Goal: Task Accomplishment & Management: Manage account settings

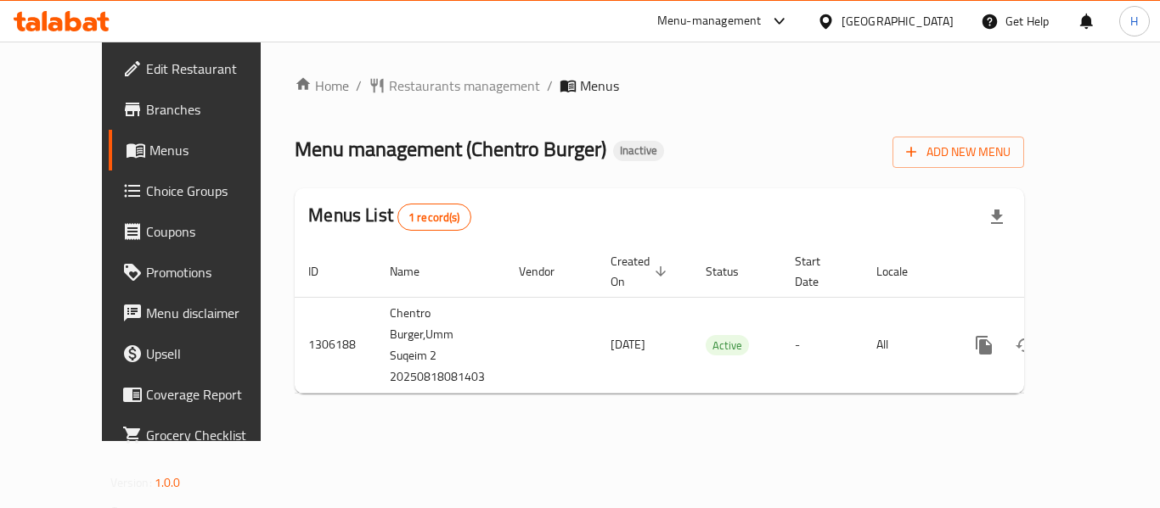
click at [463, 400] on div "Home / Restaurants management / Menus Menu management ( Chentro Burger ) Inacti…" at bounding box center [659, 242] width 797 height 400
click at [1024, 132] on div "Add New Menu" at bounding box center [958, 149] width 132 height 38
click at [1010, 146] on span "Add New Menu" at bounding box center [958, 152] width 104 height 21
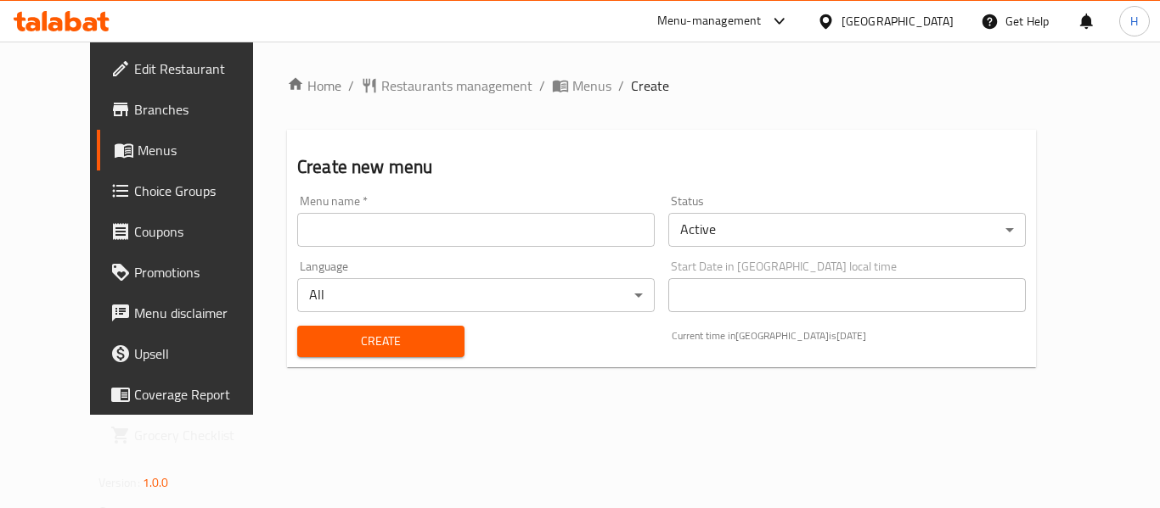
click at [297, 206] on div "Menu name   * Menu name *" at bounding box center [475, 221] width 357 height 52
drag, startPoint x: 287, startPoint y: 227, endPoint x: 296, endPoint y: 247, distance: 22.4
click at [297, 227] on input "text" at bounding box center [475, 230] width 357 height 34
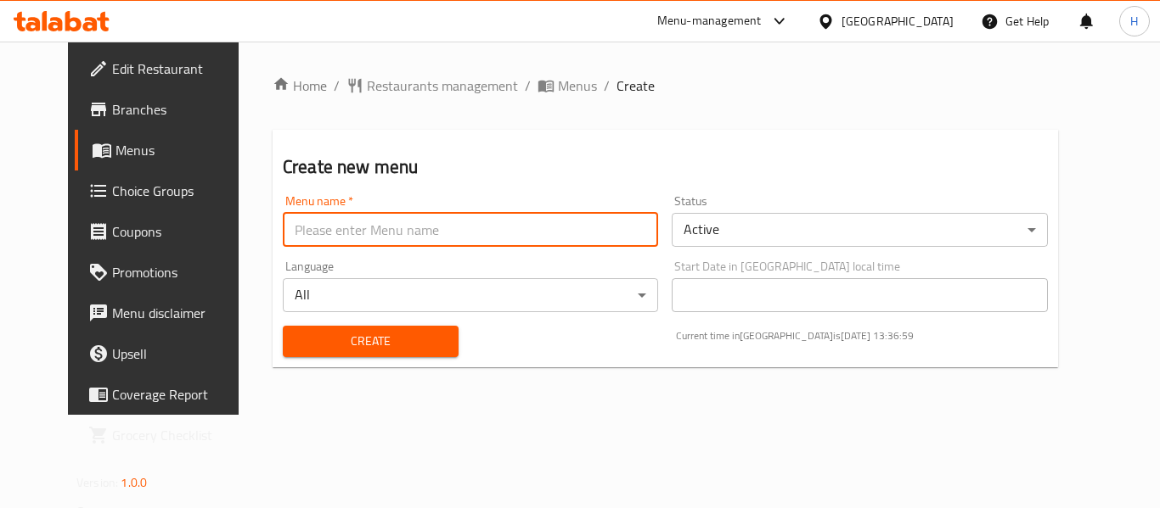
click at [304, 269] on div "Menu name   * Menu name * Status Active ​ Language All ​ Start Date in [GEOGRAP…" at bounding box center [665, 276] width 778 height 176
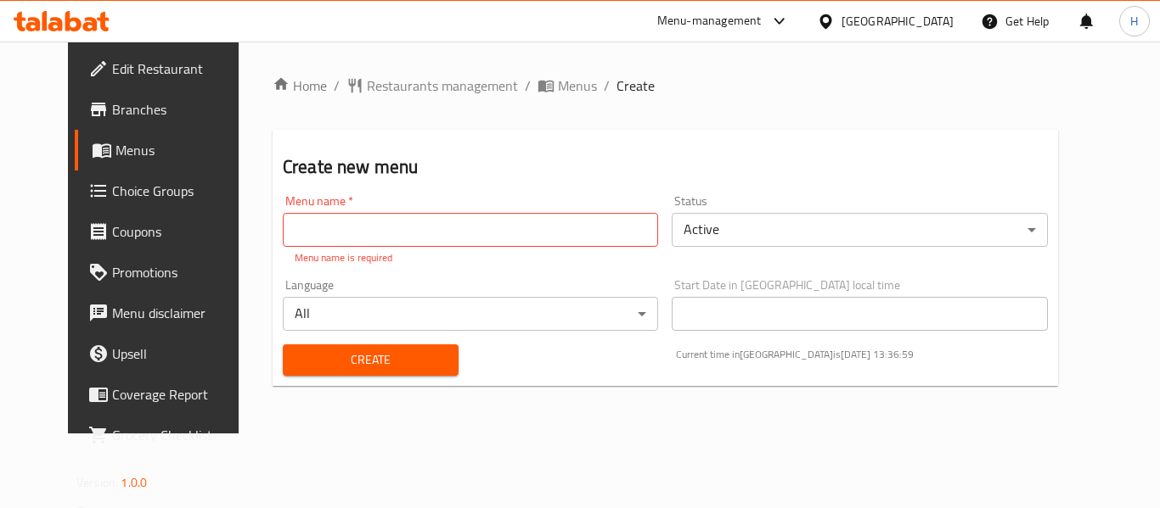
click at [345, 224] on input "text" at bounding box center [470, 230] width 375 height 34
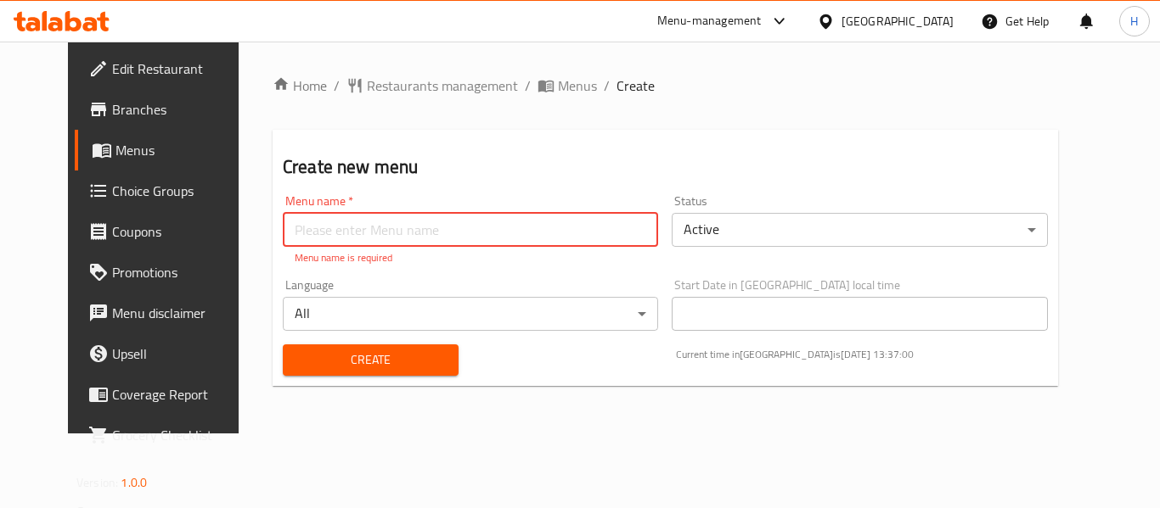
type input "New Menu"
click at [345, 356] on button "Create" at bounding box center [371, 360] width 176 height 31
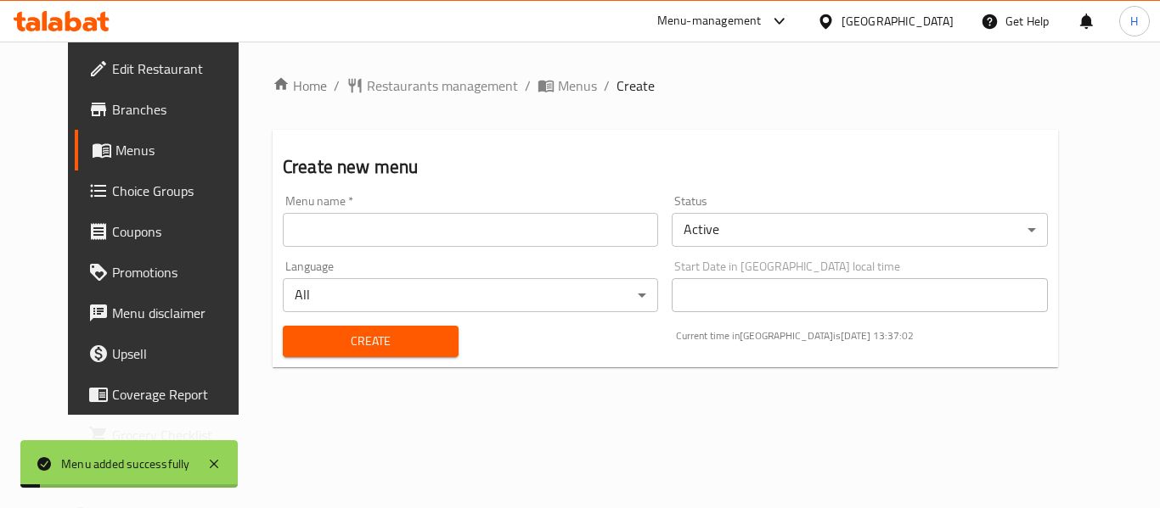
click at [553, 83] on ol "Home / Restaurants management / Menus / Create" at bounding box center [664, 86] width 785 height 20
click at [558, 82] on span "Menus" at bounding box center [577, 86] width 39 height 20
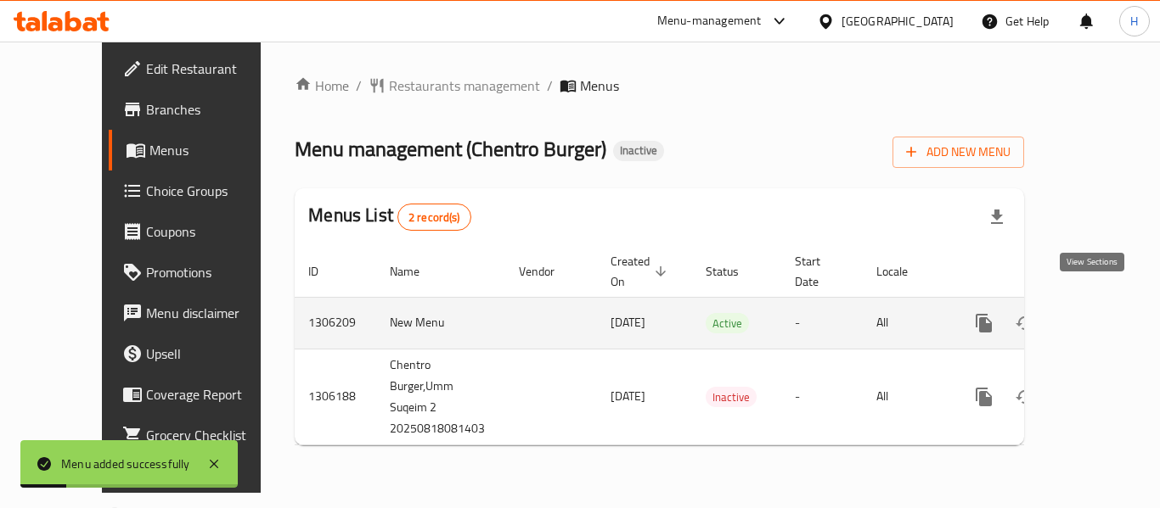
click at [1096, 313] on icon "enhanced table" at bounding box center [1106, 323] width 20 height 20
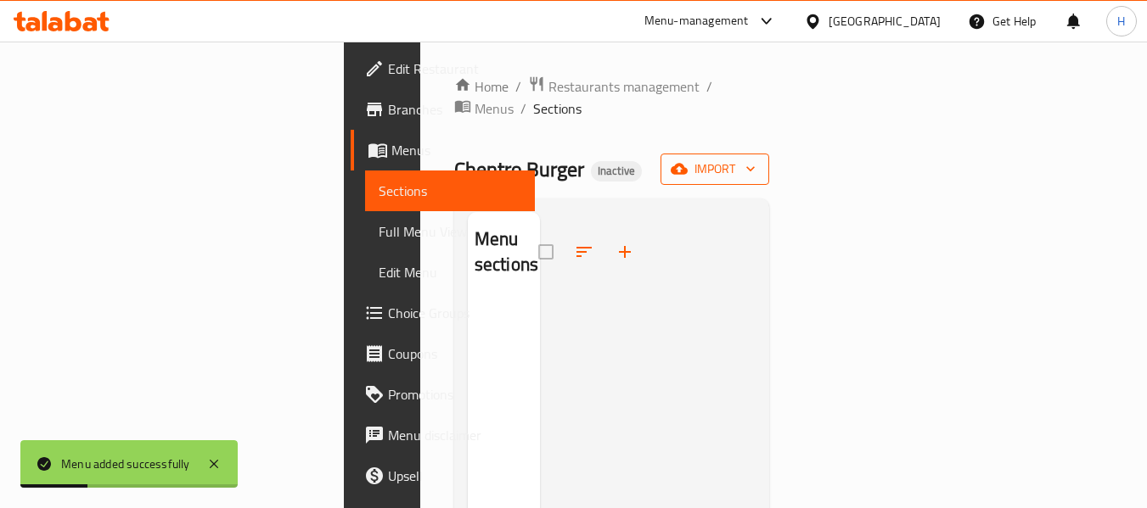
click at [755, 159] on span "import" at bounding box center [714, 169] width 81 height 21
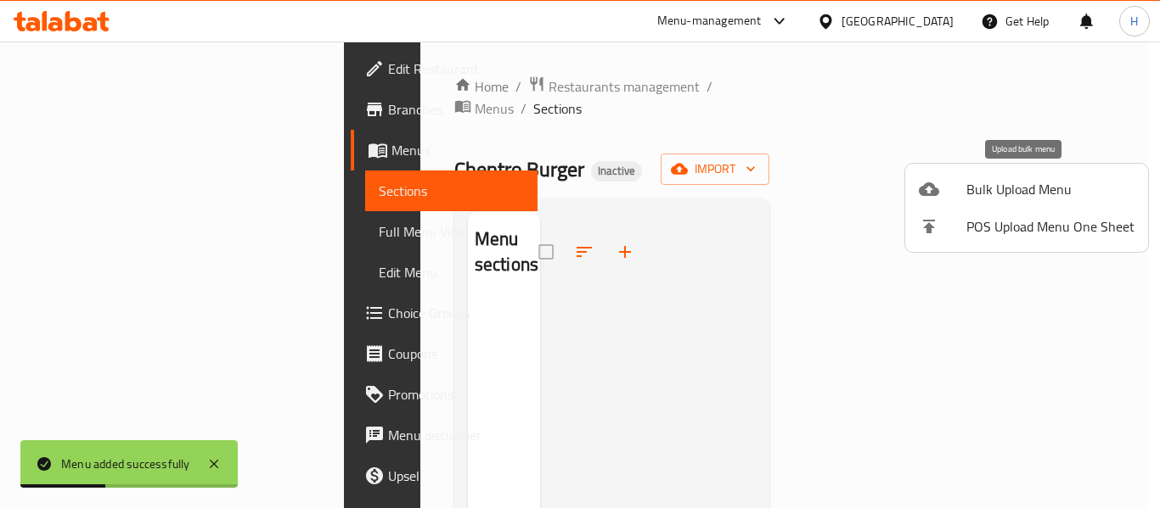
click at [996, 194] on span "Bulk Upload Menu" at bounding box center [1050, 189] width 168 height 20
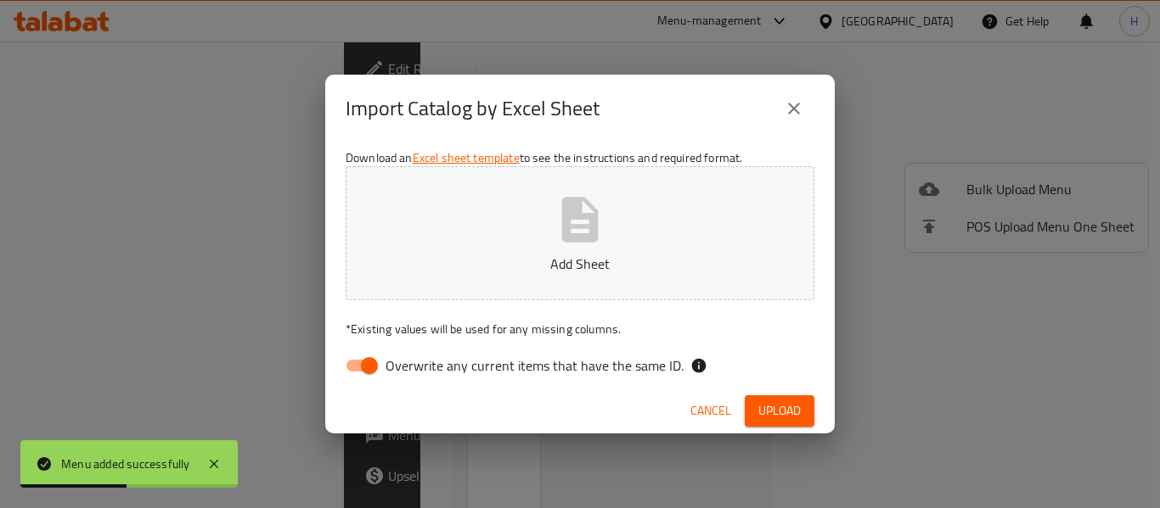
click at [360, 365] on input "Overwrite any current items that have the same ID." at bounding box center [369, 366] width 97 height 32
checkbox input "false"
click at [435, 302] on div "Download an Excel sheet template to see the instructions and required format. A…" at bounding box center [579, 266] width 509 height 246
click at [431, 281] on button "Add Sheet" at bounding box center [579, 233] width 469 height 134
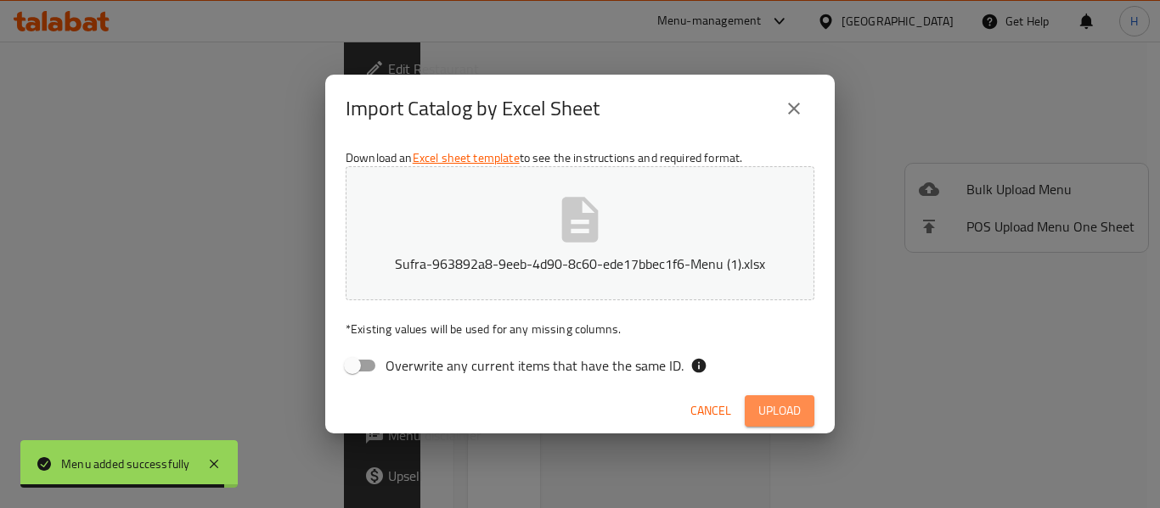
click at [773, 402] on span "Upload" at bounding box center [779, 411] width 42 height 21
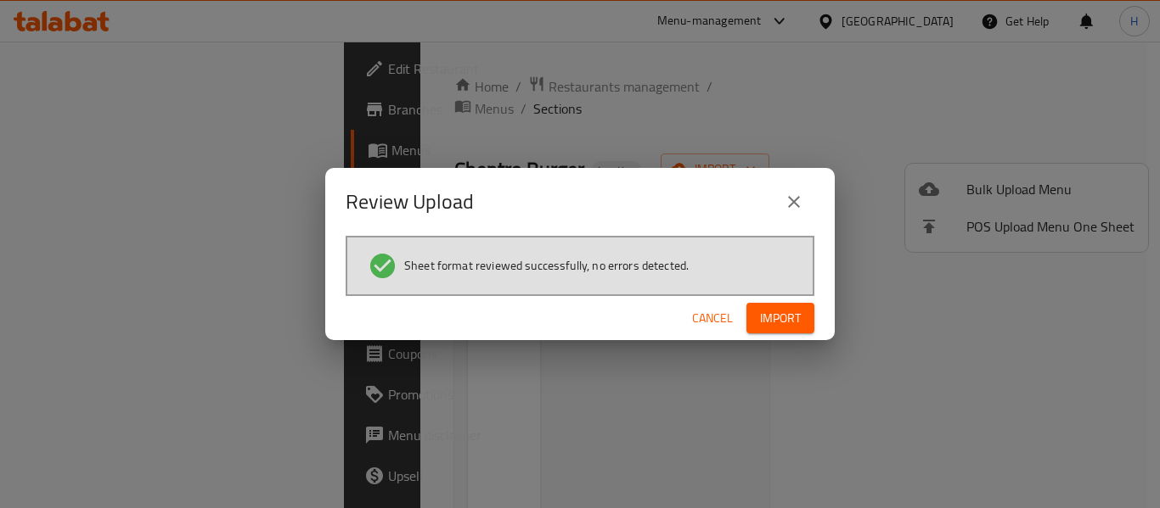
click at [788, 338] on div "Cancel Import" at bounding box center [579, 318] width 509 height 45
click at [788, 325] on span "Import" at bounding box center [780, 318] width 41 height 21
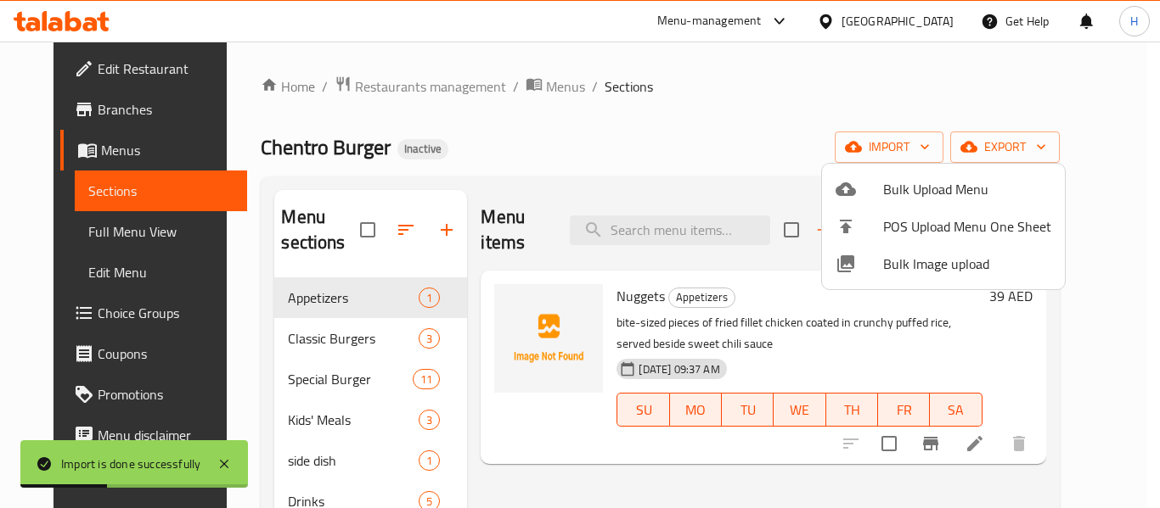
click at [122, 235] on div at bounding box center [580, 254] width 1160 height 508
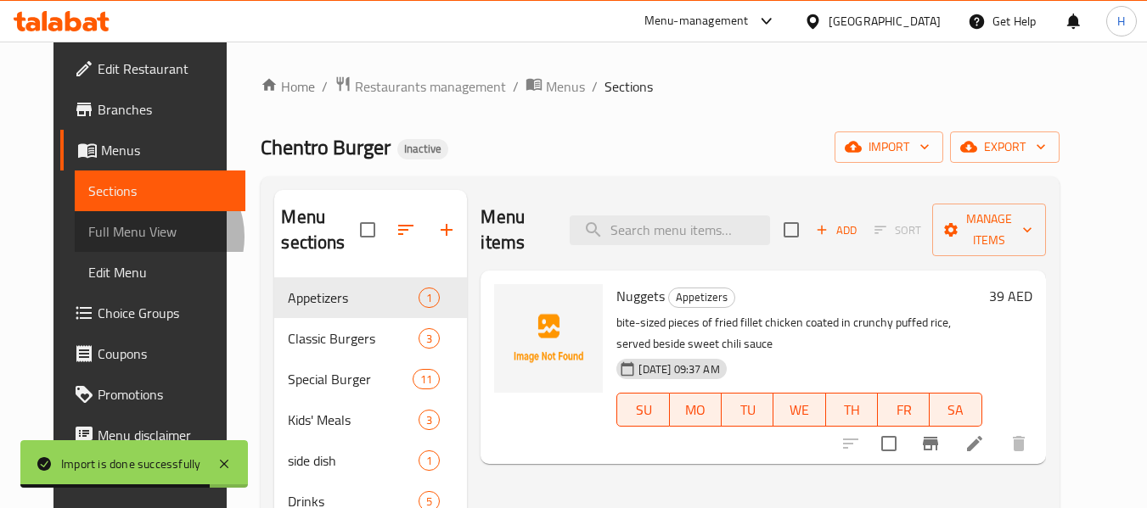
click at [104, 237] on span "Full Menu View" at bounding box center [159, 232] width 143 height 20
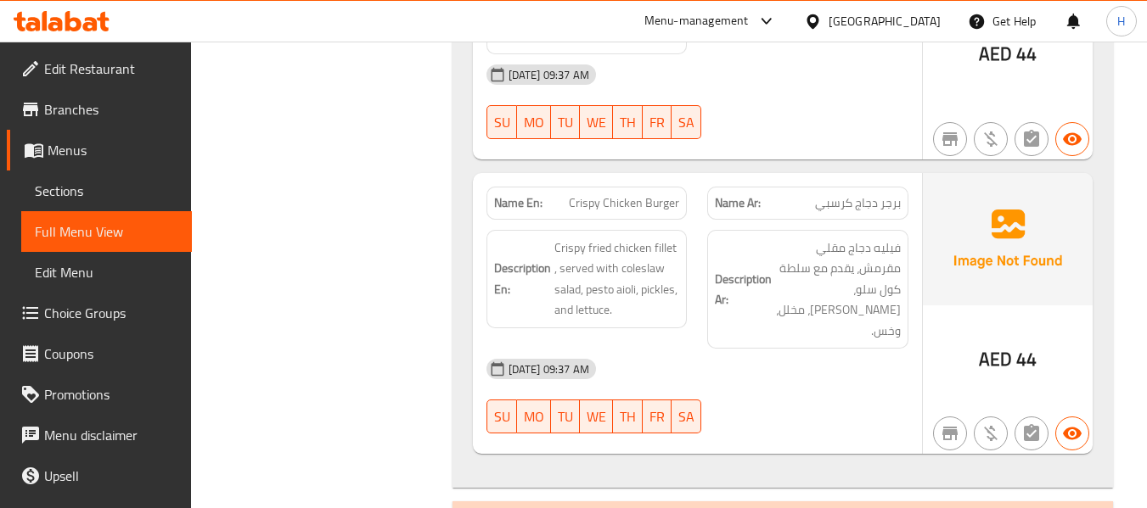
scroll to position [1131, 0]
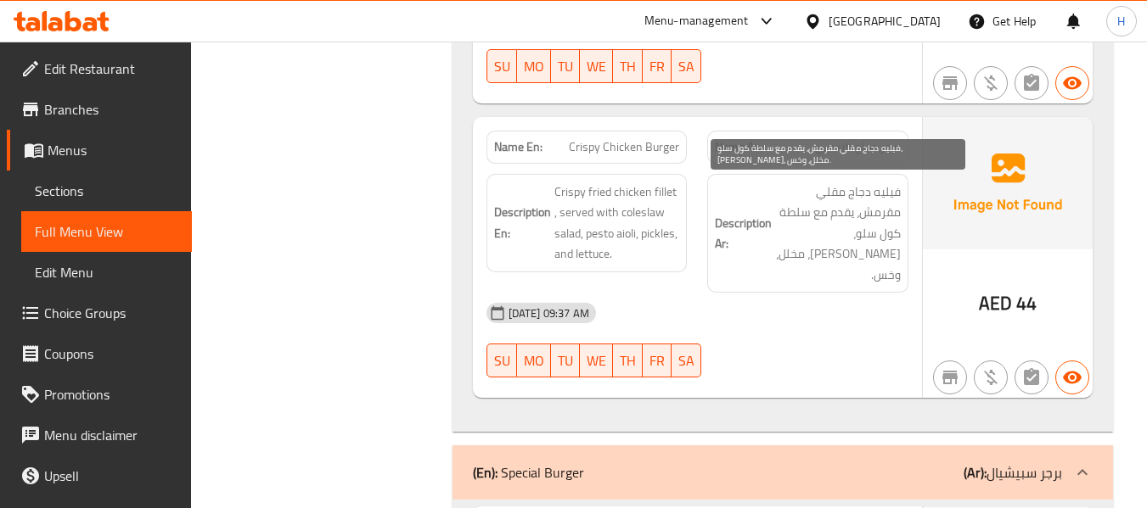
click at [827, 242] on span "فيليه دجاج مقلي مقرمش، يقدم مع سلطة كول سلو، [PERSON_NAME]، مخلل، وخس." at bounding box center [838, 234] width 126 height 104
drag, startPoint x: 827, startPoint y: 242, endPoint x: 814, endPoint y: 244, distance: 12.8
click at [814, 244] on span "فيليه دجاج مقلي مقرمش، يقدم مع سلطة كول سلو، [PERSON_NAME]، مخلل، وخس." at bounding box center [838, 234] width 126 height 104
click at [802, 261] on span "فيليه دجاج مقلي مقرمش، يقدم مع سلطة كول سلو، [PERSON_NAME]، مخلل، وخس." at bounding box center [838, 234] width 126 height 104
click at [832, 261] on span "فيليه دجاج مقلي مقرمش، يقدم مع سلطة كول سلو، [PERSON_NAME]، مخلل، وخس." at bounding box center [838, 234] width 126 height 104
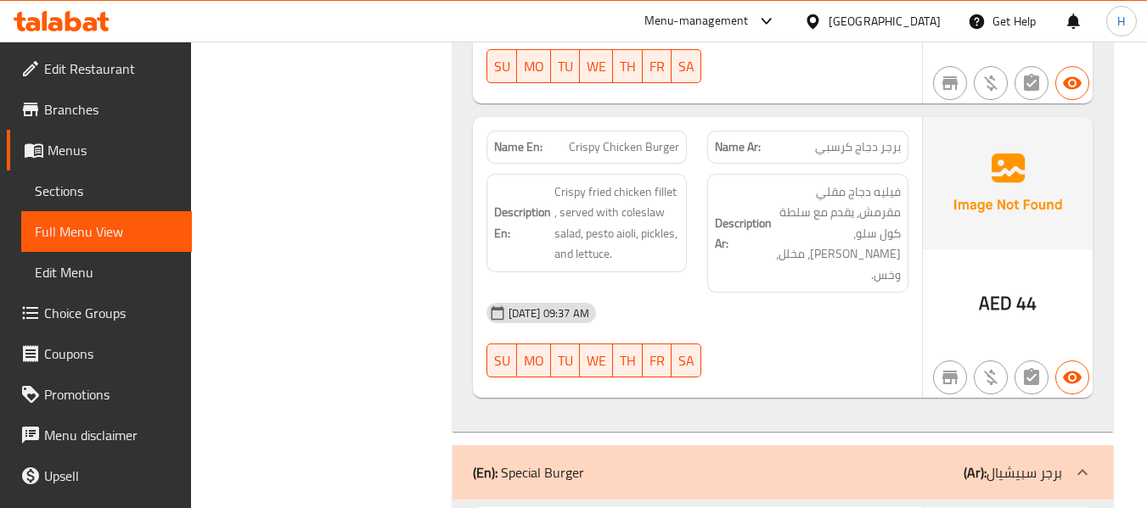
scroll to position [1358, 0]
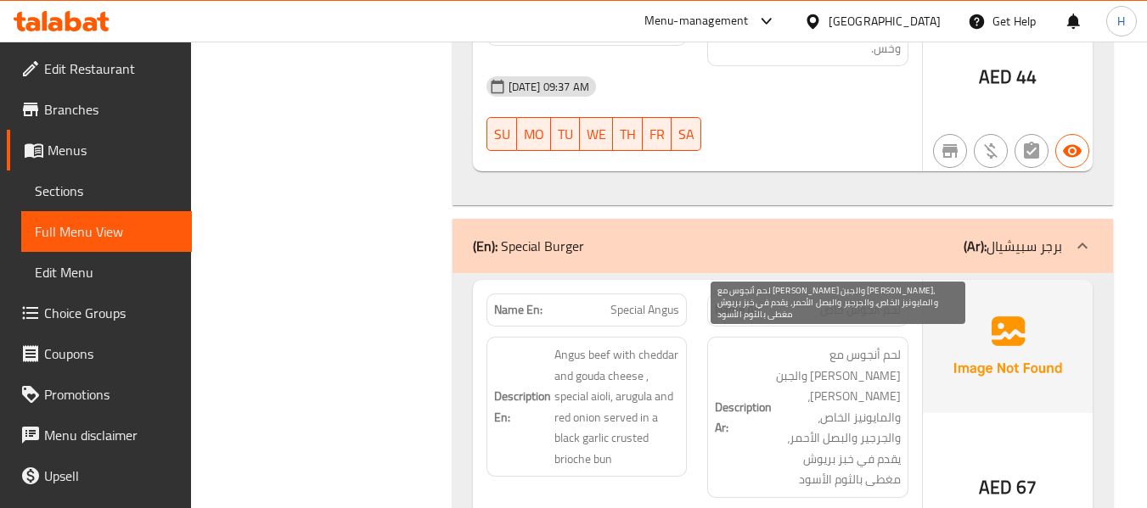
click at [835, 345] on span "لحم أنجوس مع [PERSON_NAME] والجبن [PERSON_NAME]، والمايونيز الخاص، والجرجير وال…" at bounding box center [838, 418] width 126 height 146
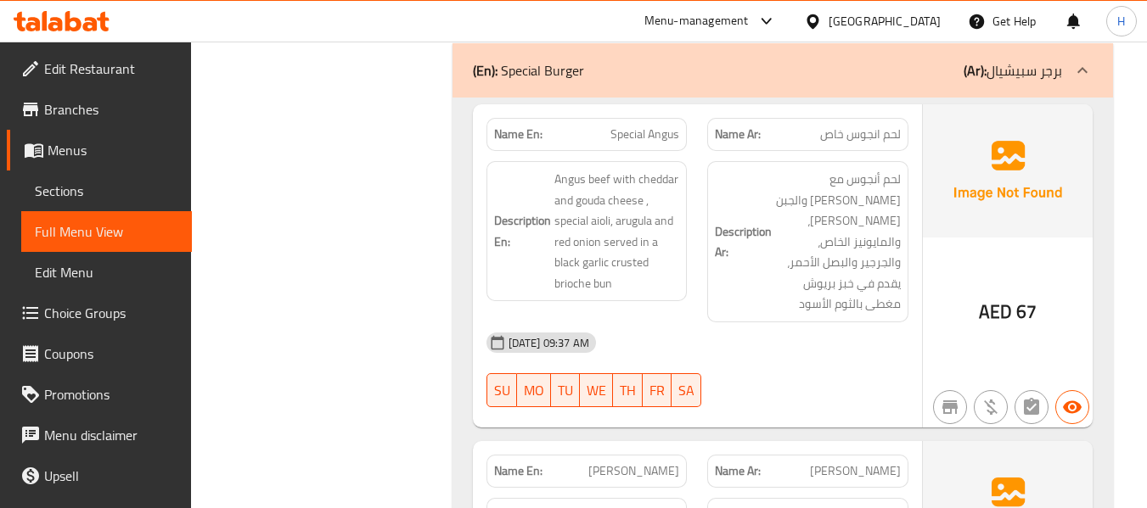
scroll to position [1585, 0]
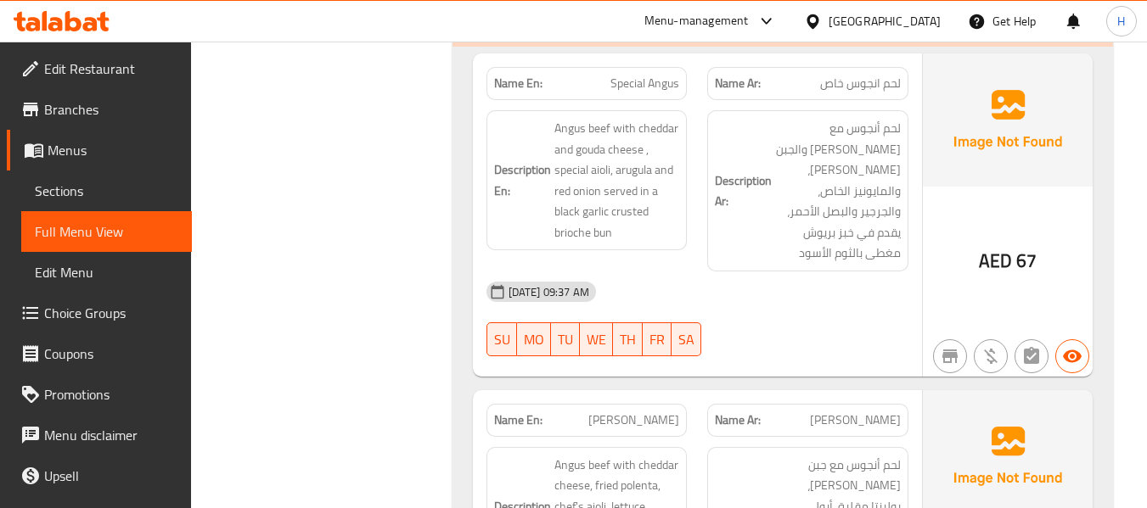
copy span "Special Angus"
click at [40, 181] on span "Sections" at bounding box center [106, 191] width 143 height 20
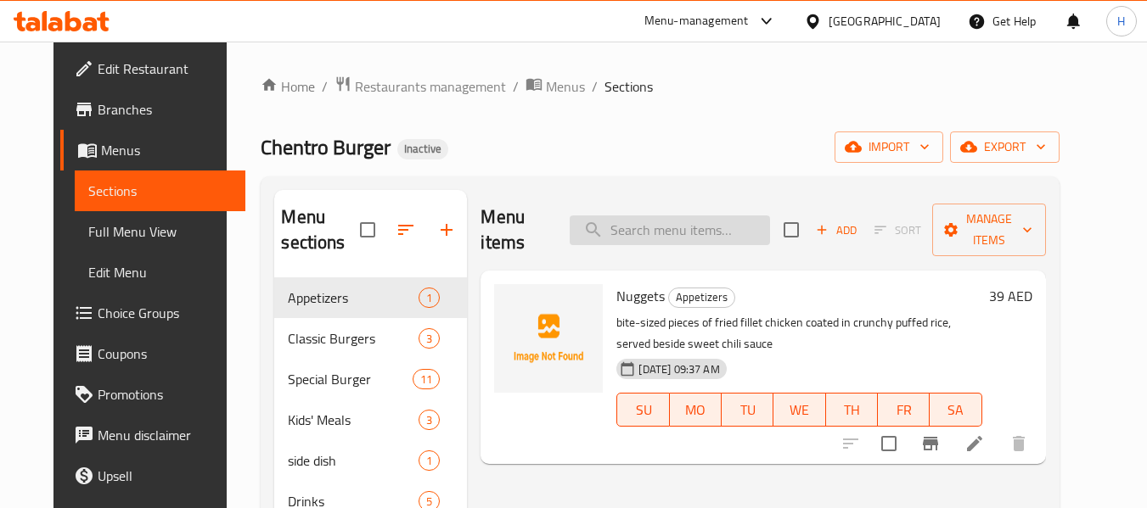
click at [665, 222] on input "search" at bounding box center [670, 231] width 200 height 30
paste input "Special Angus"
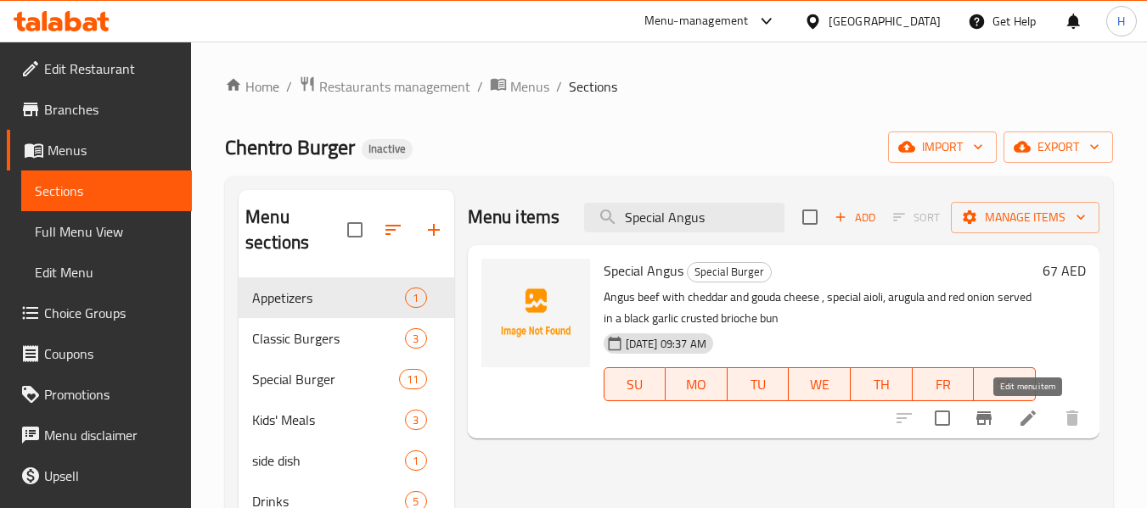
type input "Special Angus"
click at [1023, 414] on icon at bounding box center [1028, 418] width 20 height 20
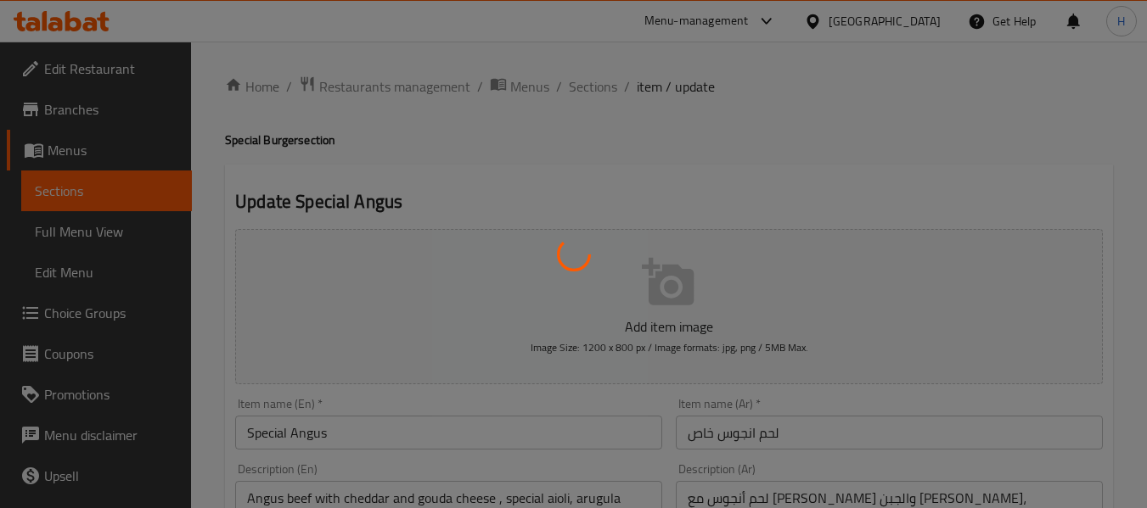
click at [286, 429] on div at bounding box center [573, 254] width 1147 height 508
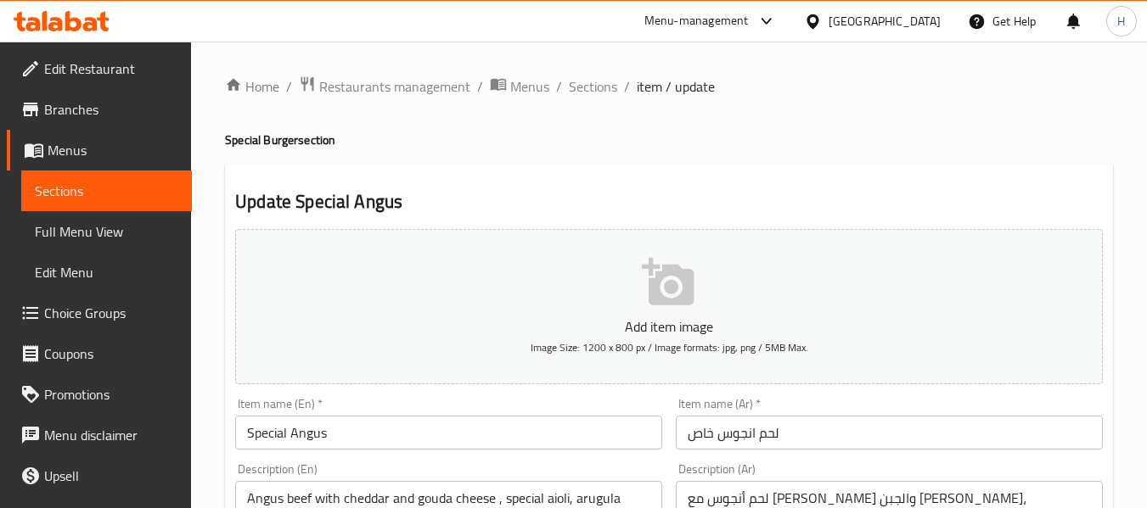
drag, startPoint x: 289, startPoint y: 428, endPoint x: 295, endPoint y: 436, distance: 10.9
click at [289, 430] on input "Special Angus" at bounding box center [448, 433] width 427 height 34
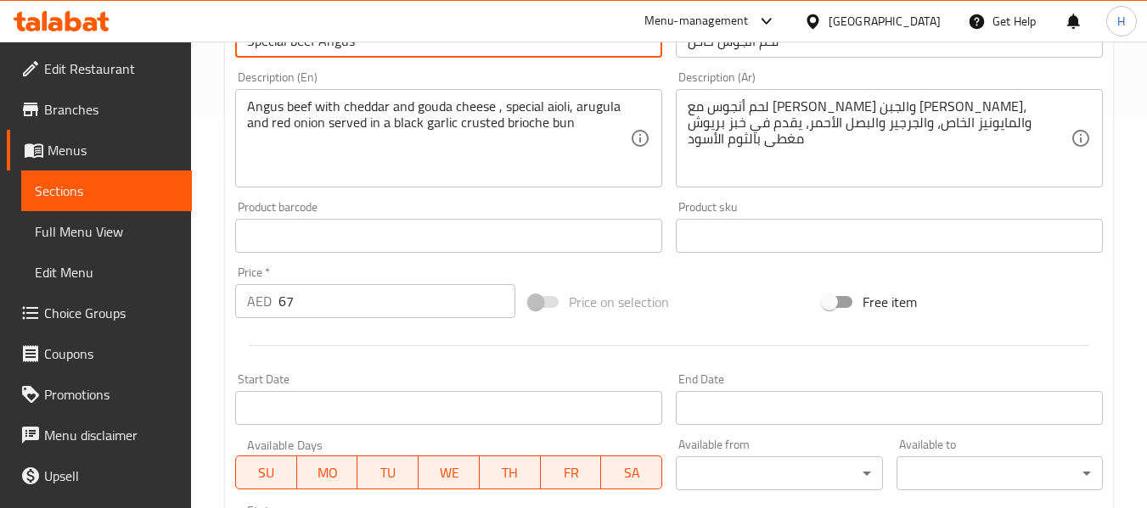
scroll to position [691, 0]
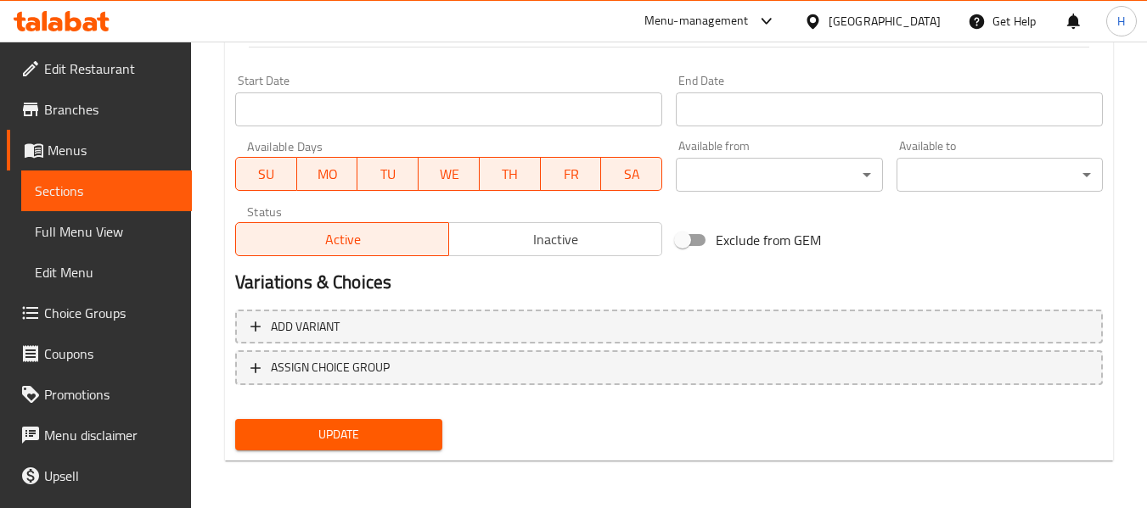
type input "Special beef Angus"
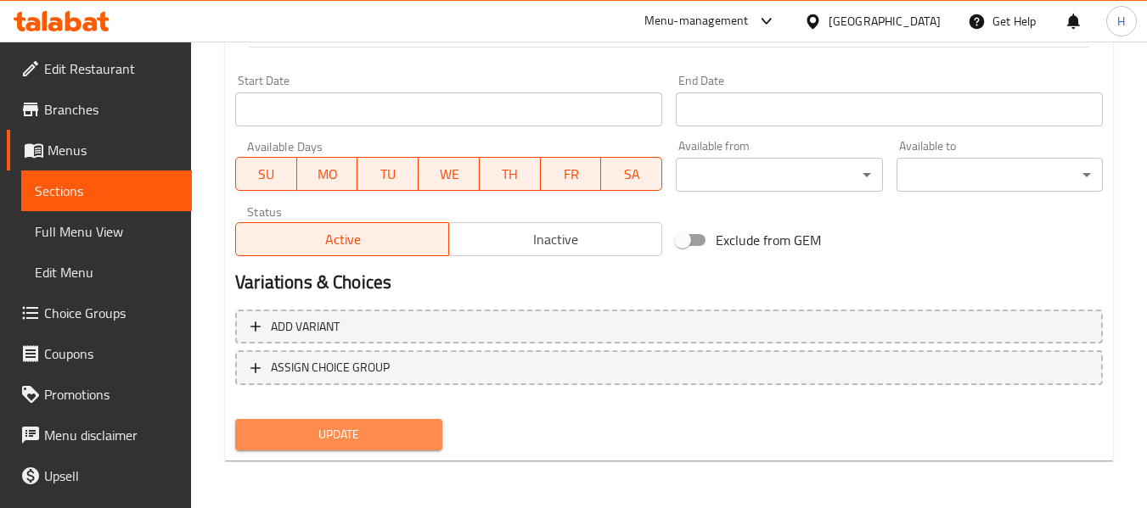
click at [321, 430] on span "Update" at bounding box center [338, 434] width 179 height 21
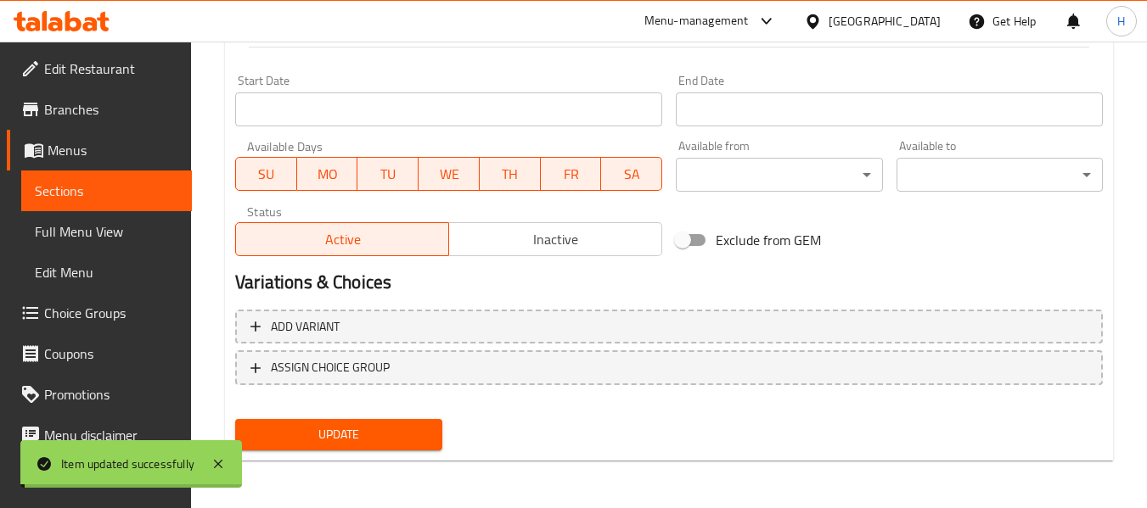
drag, startPoint x: 79, startPoint y: 232, endPoint x: 127, endPoint y: 233, distance: 48.4
click at [79, 232] on span "Full Menu View" at bounding box center [106, 232] width 143 height 20
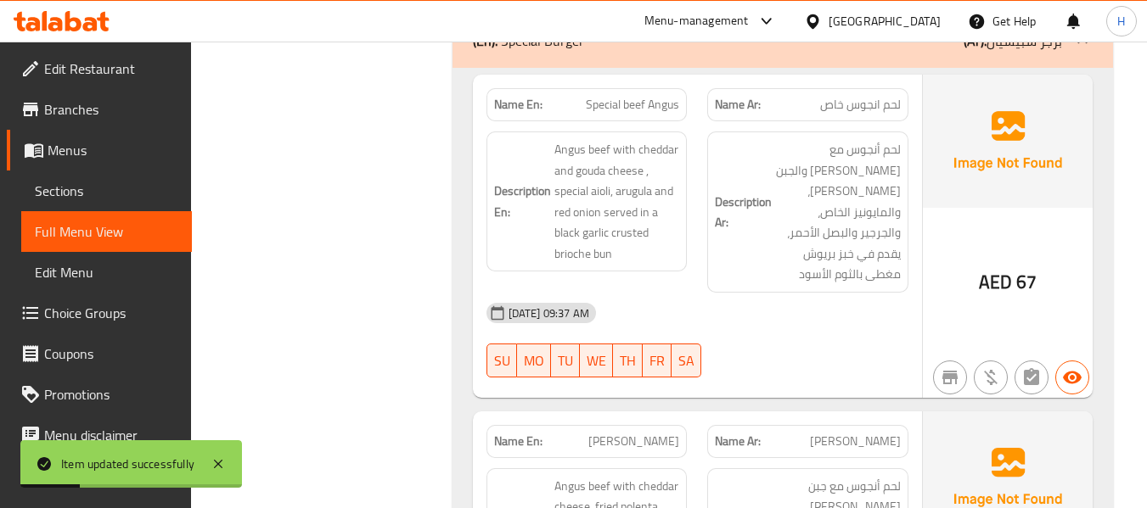
scroll to position [1597, 0]
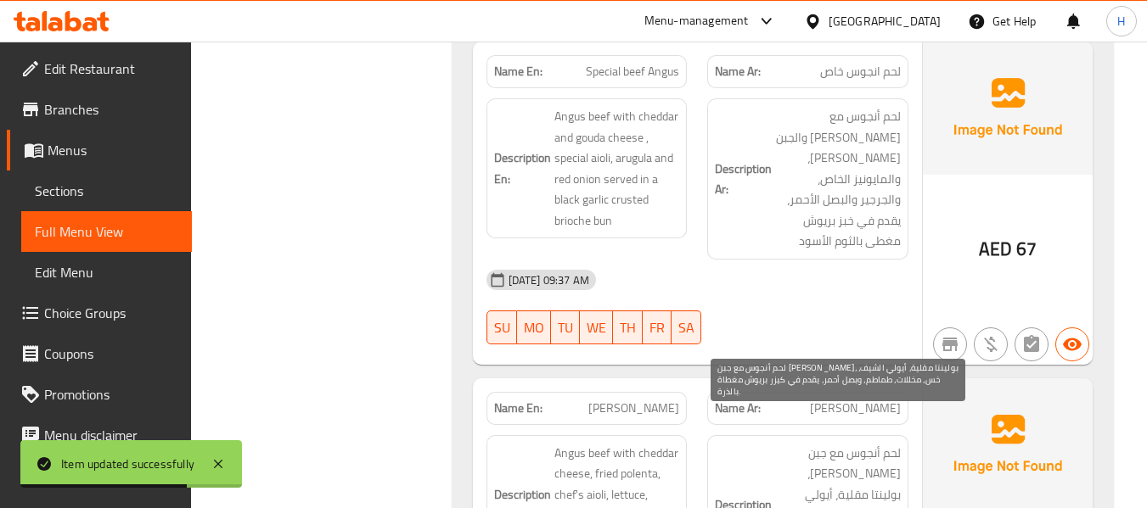
click at [811, 443] on span "لحم أنجوس مع جبن [PERSON_NAME]، بولينتا مقلية، أيولي الشيف، خس، مخللات، طماطم، …" at bounding box center [838, 516] width 126 height 146
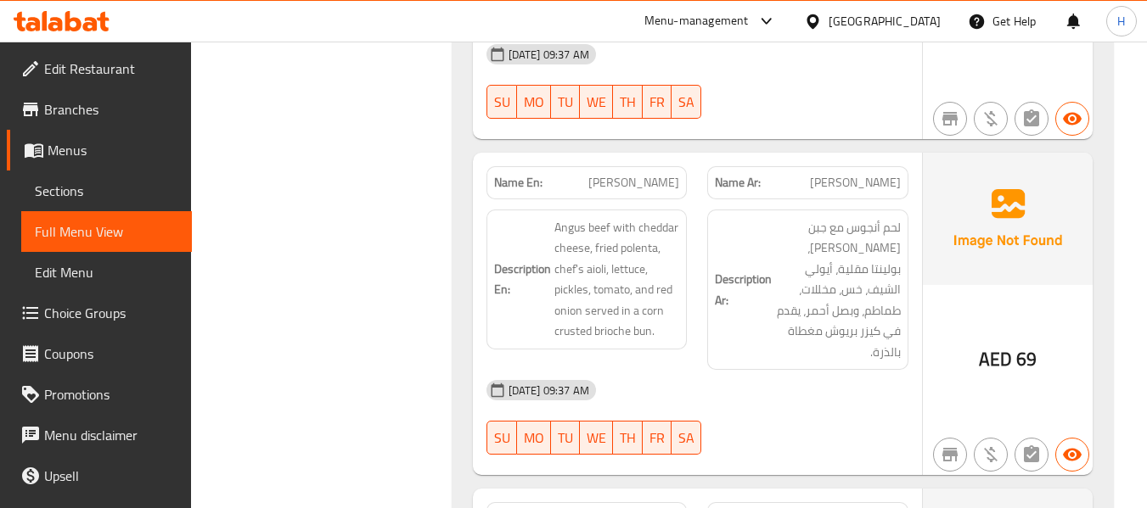
scroll to position [2049, 0]
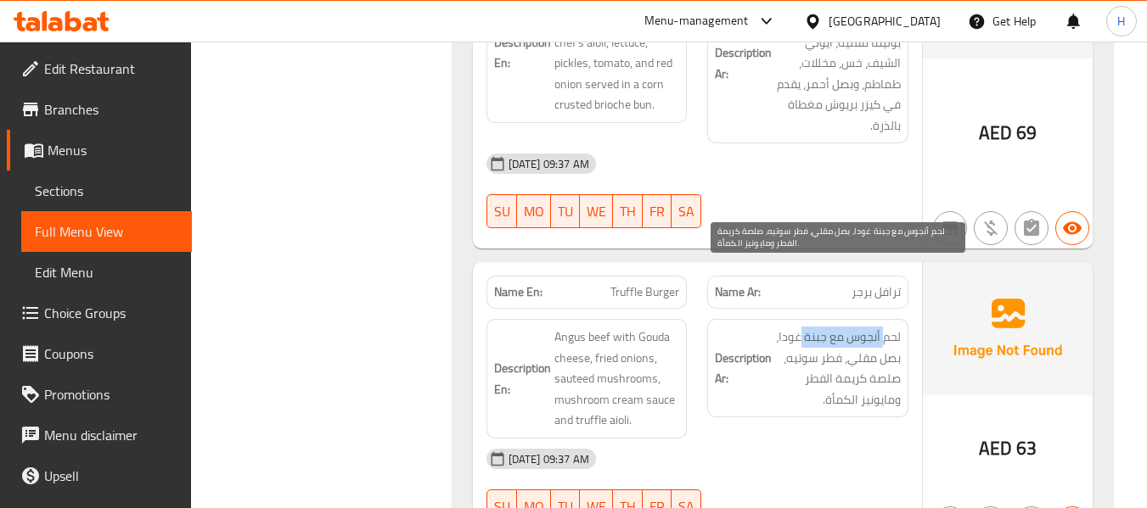
drag, startPoint x: 884, startPoint y: 278, endPoint x: 793, endPoint y: 279, distance: 90.8
click at [795, 327] on span "لحم أنجوس مع جبنة غودا، بصل مقلي، فطر سوتيه، صلصة كريمة الفطر ومايونيز الكمأة." at bounding box center [838, 368] width 126 height 83
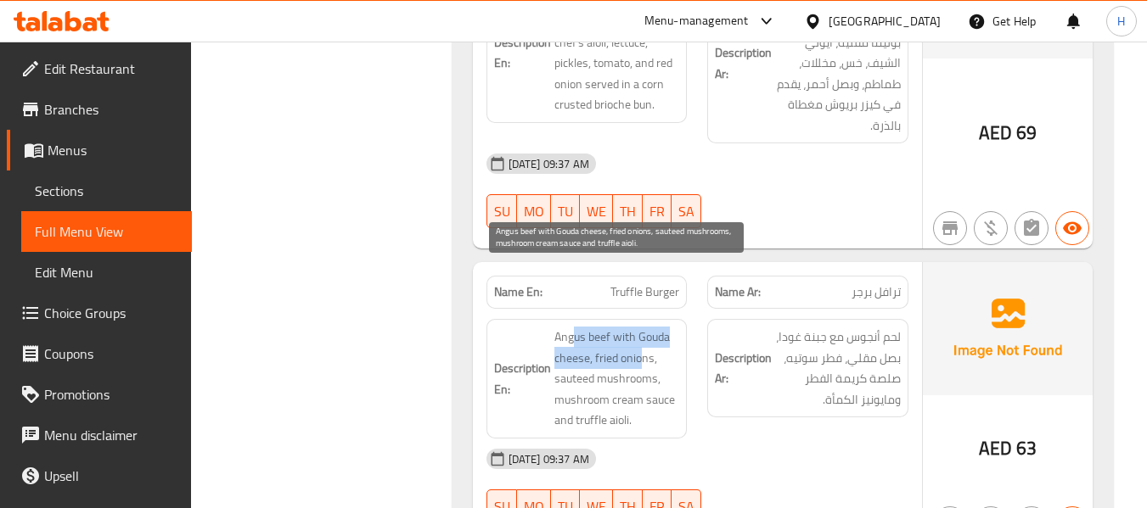
drag, startPoint x: 572, startPoint y: 284, endPoint x: 783, endPoint y: 323, distance: 214.8
click at [647, 327] on span "Angus beef with Gouda cheese, fried onions, sauteed mushrooms, mushroom cream s…" at bounding box center [617, 379] width 126 height 104
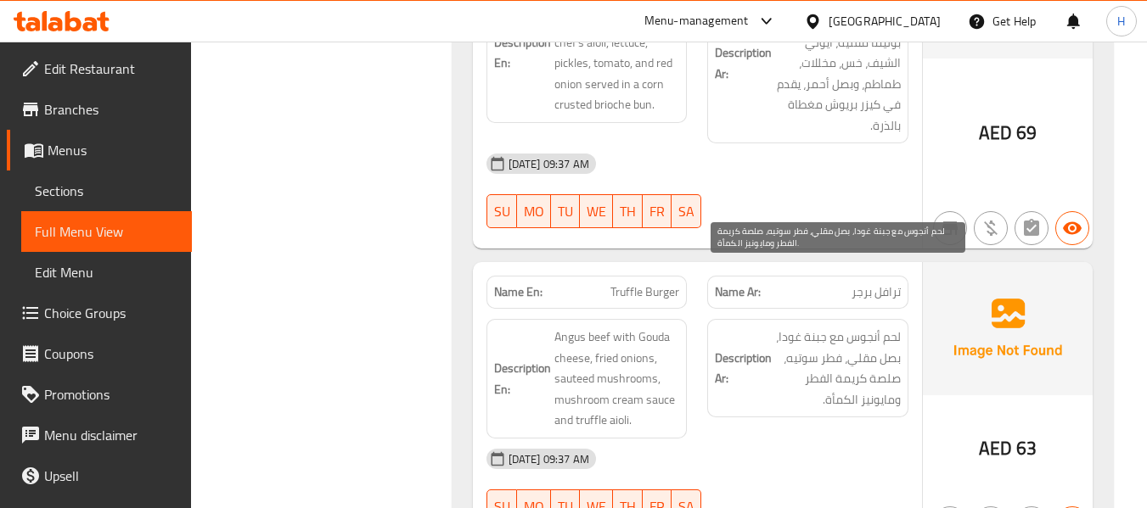
click at [875, 327] on span "لحم أنجوس مع جبنة غودا، بصل مقلي، فطر سوتيه، صلصة كريمة الفطر ومايونيز الكمأة." at bounding box center [838, 368] width 126 height 83
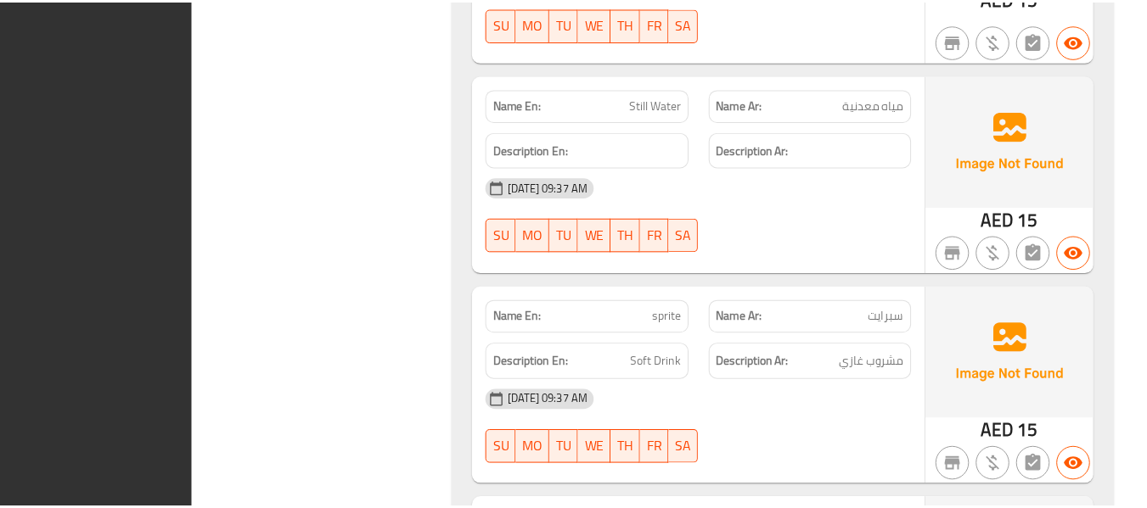
scroll to position [6893, 0]
